Goal: Task Accomplishment & Management: Use online tool/utility

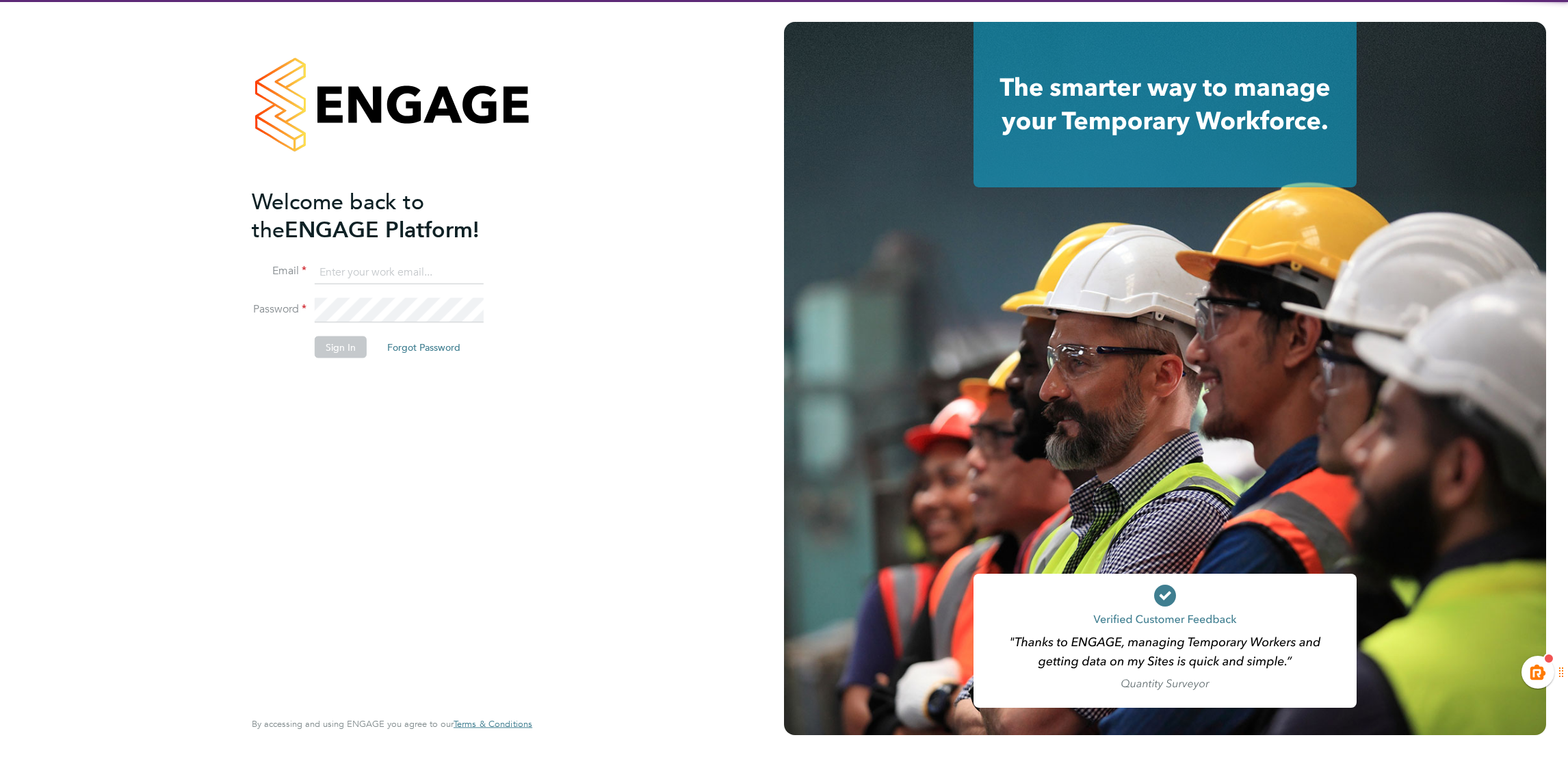
type input "[EMAIL_ADDRESS][PERSON_NAME][DOMAIN_NAME]"
click at [354, 345] on button "Sign In" at bounding box center [341, 348] width 52 height 22
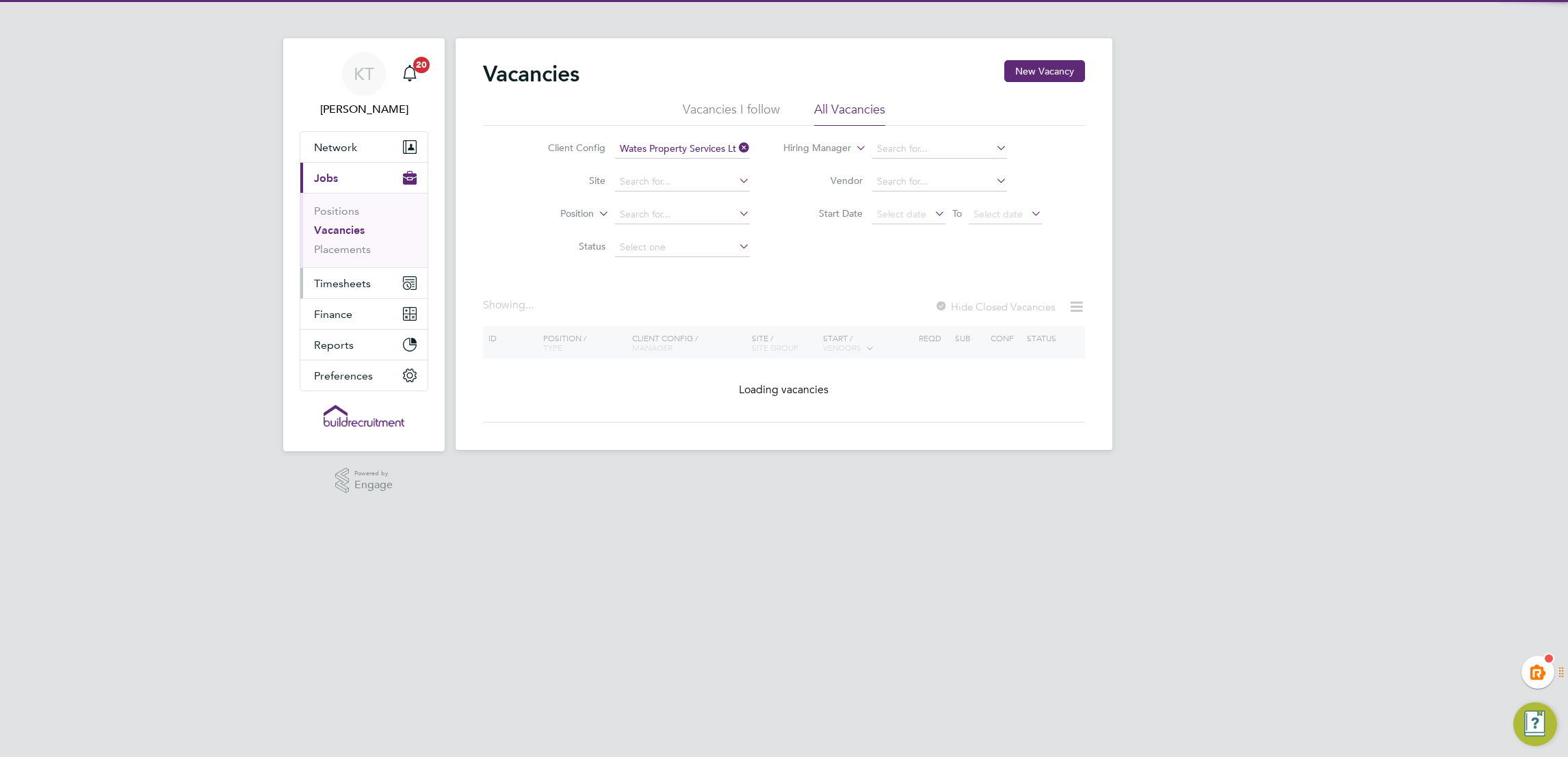
click at [331, 287] on span "Timesheets" at bounding box center [342, 284] width 57 height 13
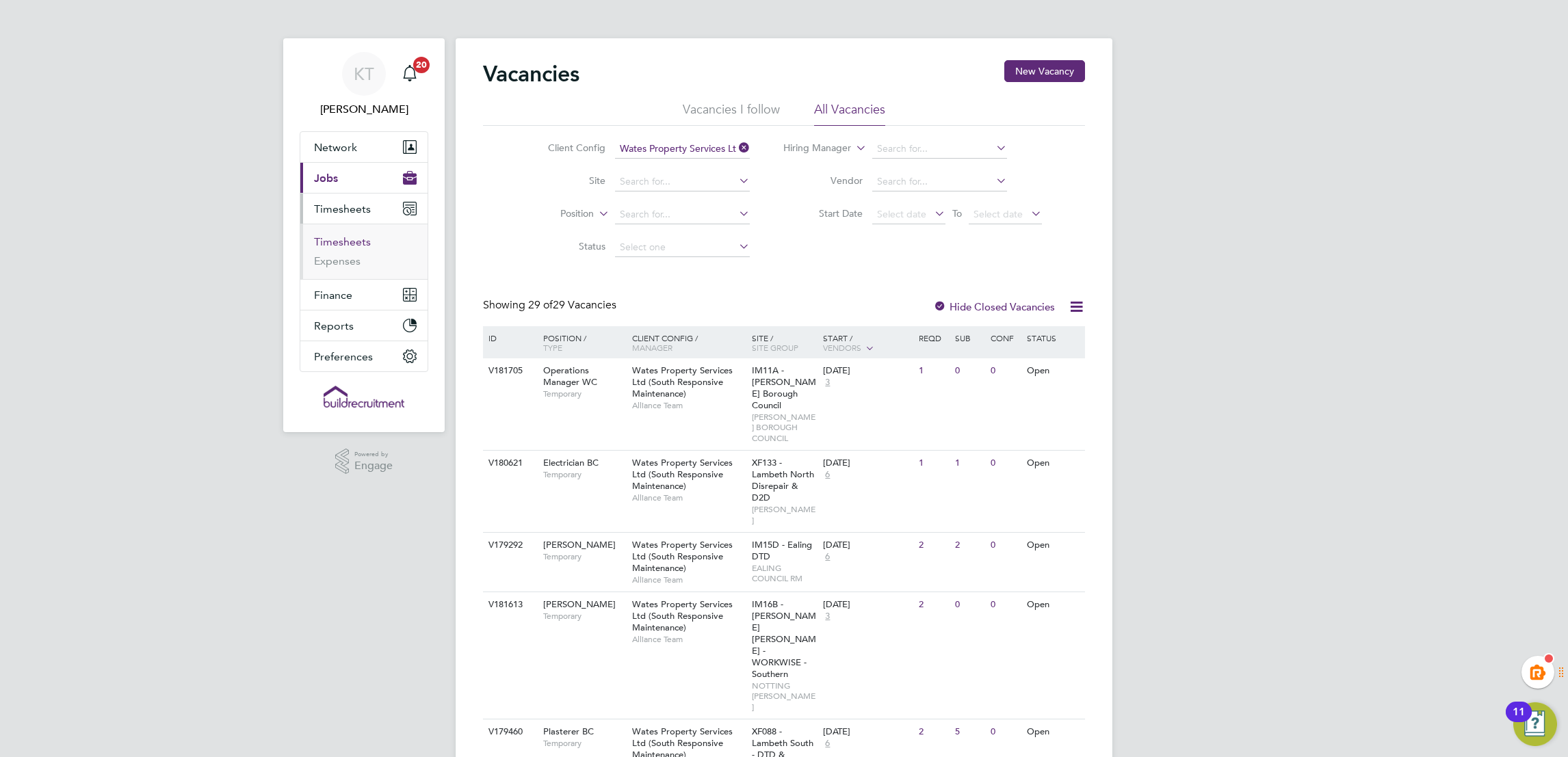
click at [344, 237] on link "Timesheets" at bounding box center [342, 242] width 57 height 13
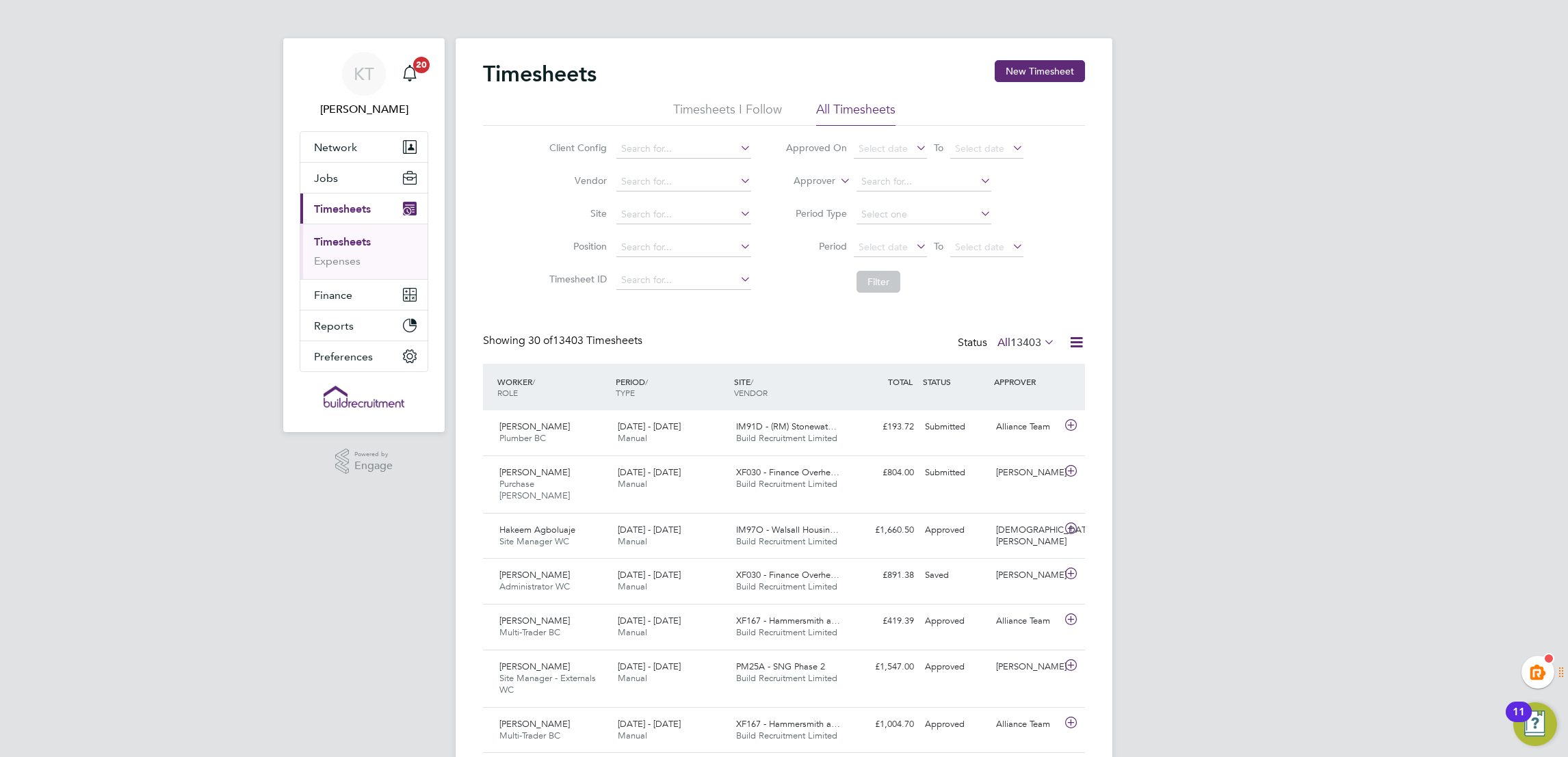
drag, startPoint x: 1026, startPoint y: 66, endPoint x: 936, endPoint y: 125, distance: 107.6
click at [1027, 66] on button "New Timesheet" at bounding box center [1040, 72] width 90 height 22
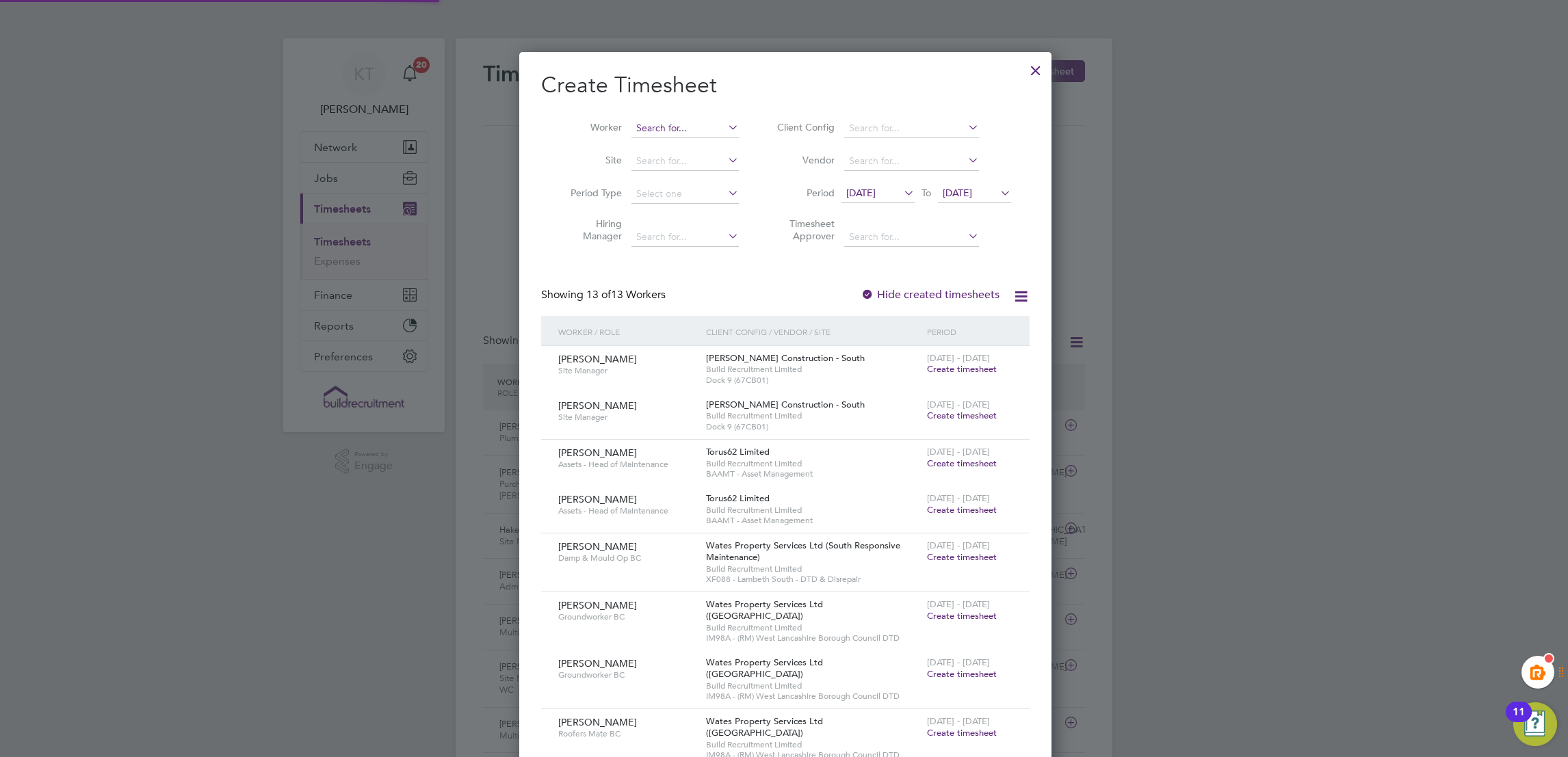
click at [648, 124] on input at bounding box center [685, 128] width 108 height 19
drag, startPoint x: 666, startPoint y: 151, endPoint x: 886, endPoint y: 261, distance: 246.0
click at [669, 149] on li "Shk elzen Isufaj" at bounding box center [683, 146] width 108 height 18
type input "Shkelzen Isufaj"
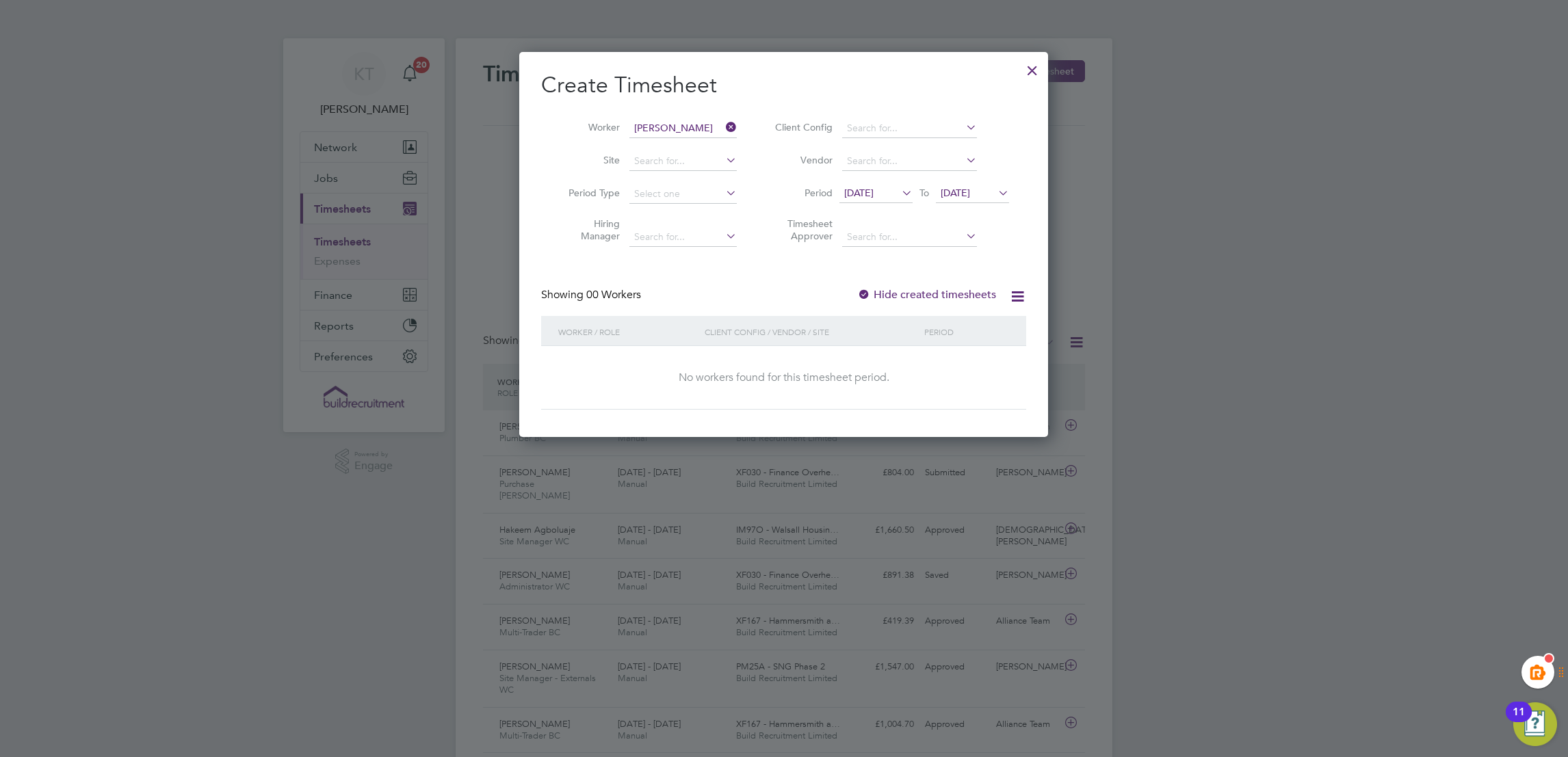
click at [893, 280] on div "Create Timesheet Worker Shkelzen Isufaj Site Period Type Hiring Manager Client …" at bounding box center [783, 240] width 485 height 339
click at [899, 292] on label "Hide created timesheets" at bounding box center [927, 294] width 139 height 14
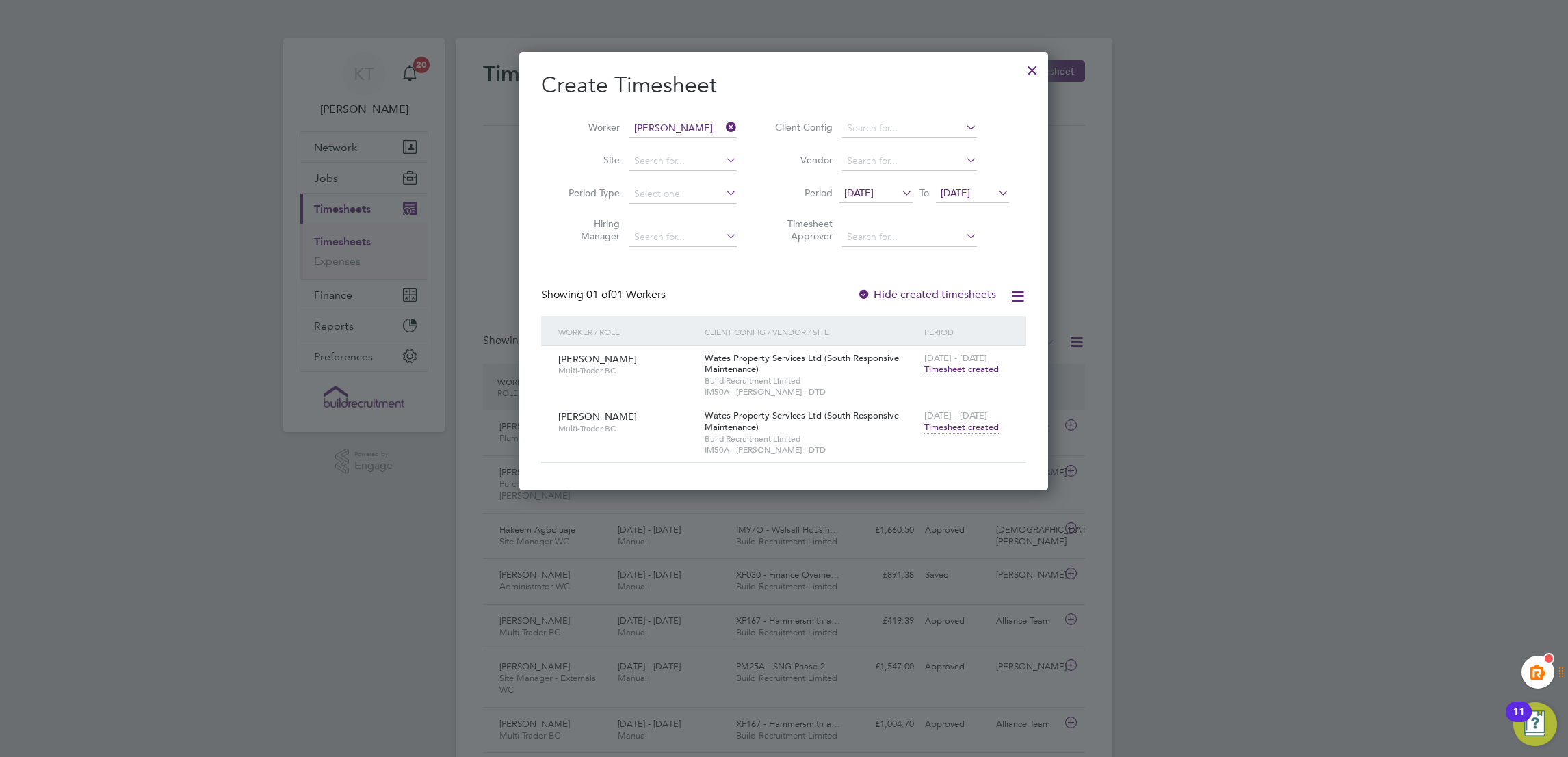
click at [960, 421] on span "Timesheet created" at bounding box center [961, 427] width 75 height 13
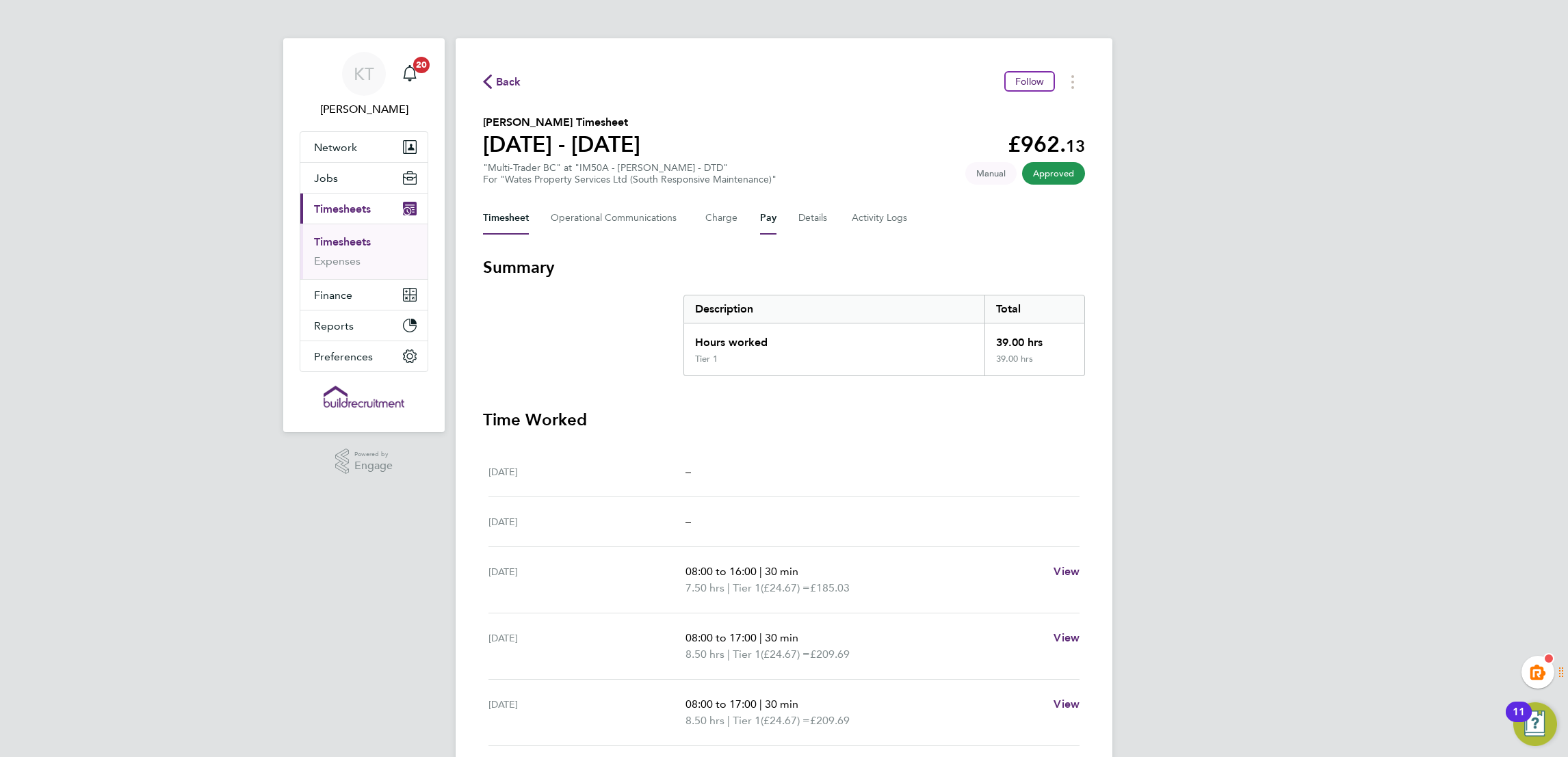
click at [767, 209] on button "Pay" at bounding box center [768, 218] width 16 height 33
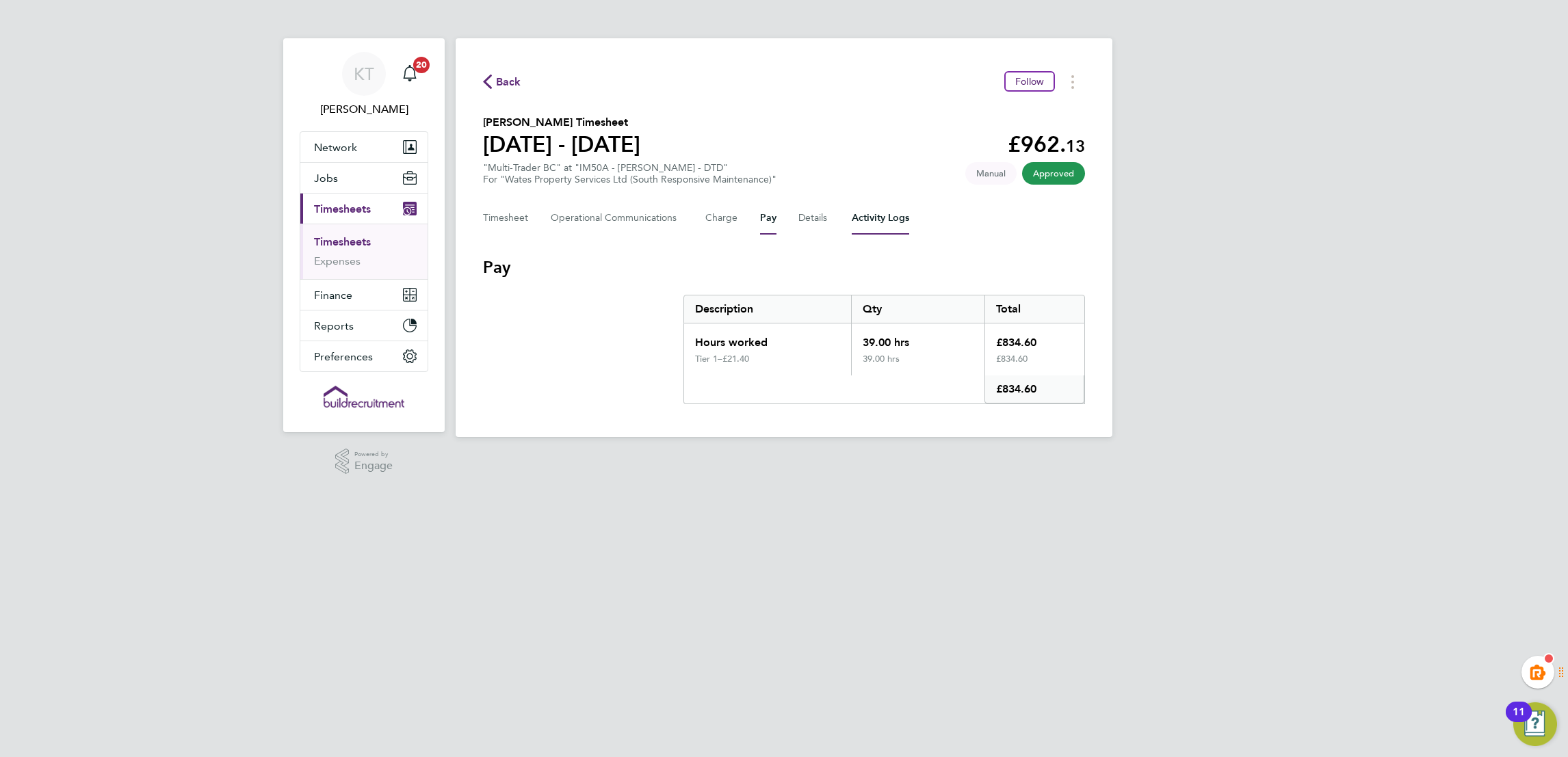
click at [901, 210] on Logs-tab "Activity Logs" at bounding box center [880, 218] width 58 height 33
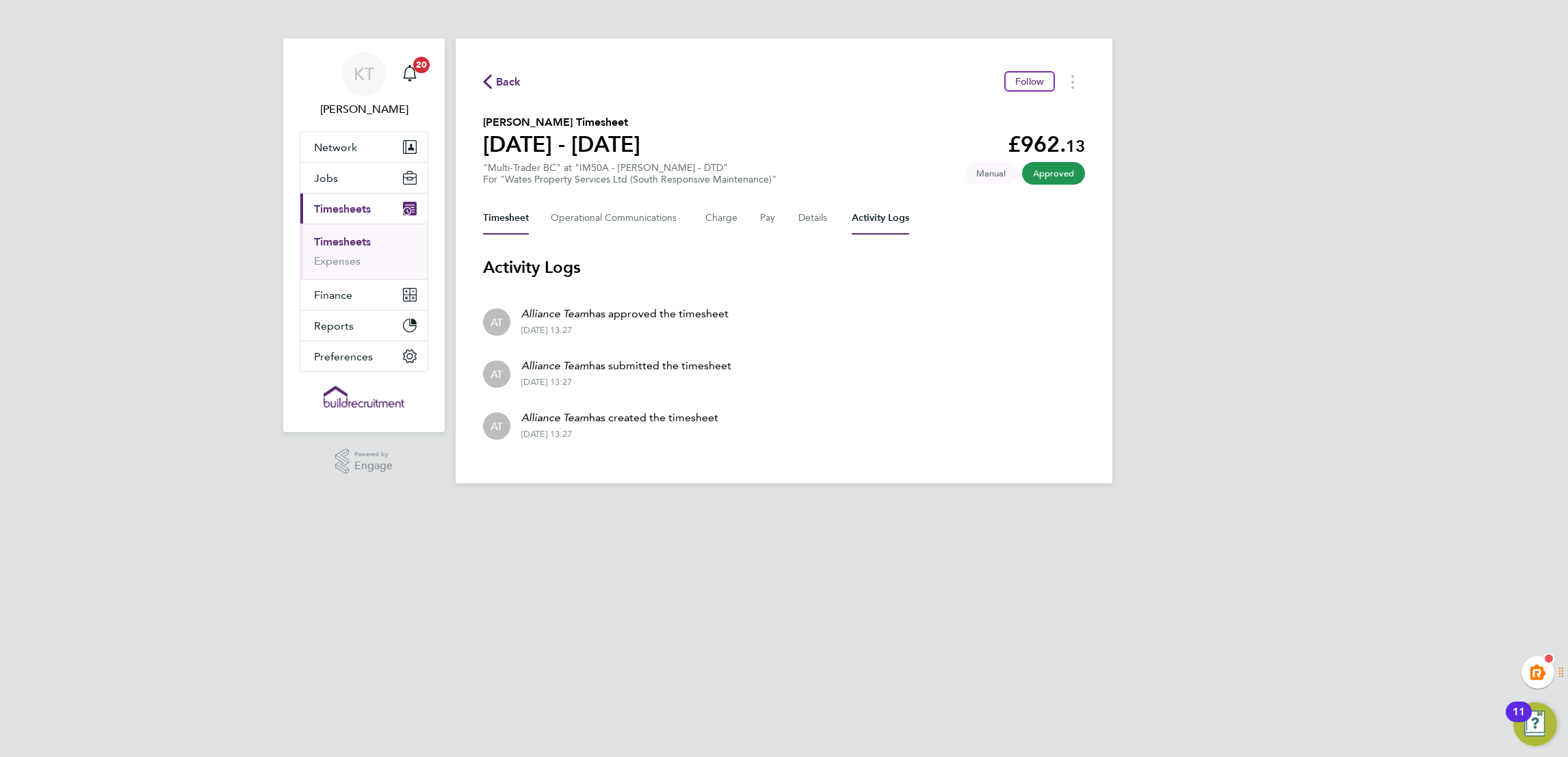
click at [510, 218] on button "Timesheet" at bounding box center [506, 218] width 46 height 33
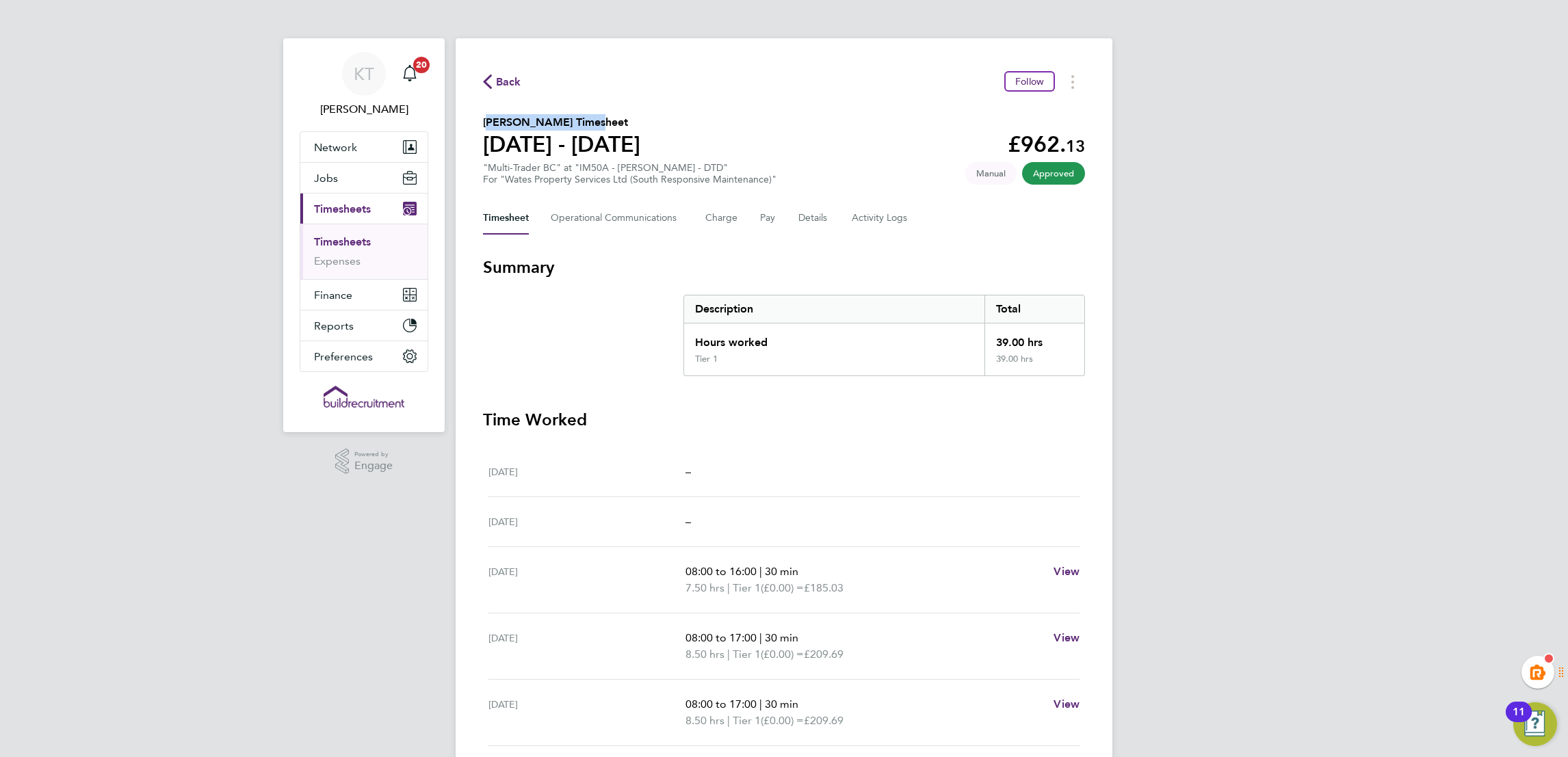
drag, startPoint x: 569, startPoint y: 125, endPoint x: 456, endPoint y: 117, distance: 113.3
click at [456, 117] on div "Back Follow Shkelzen Isufaj's Timesheet 20 - 26 Sept 2025 £962. 13 "Multi-Trade…" at bounding box center [784, 508] width 657 height 939
copy h2 "Shkelzen Isufaj's"
